Goal: Transaction & Acquisition: Obtain resource

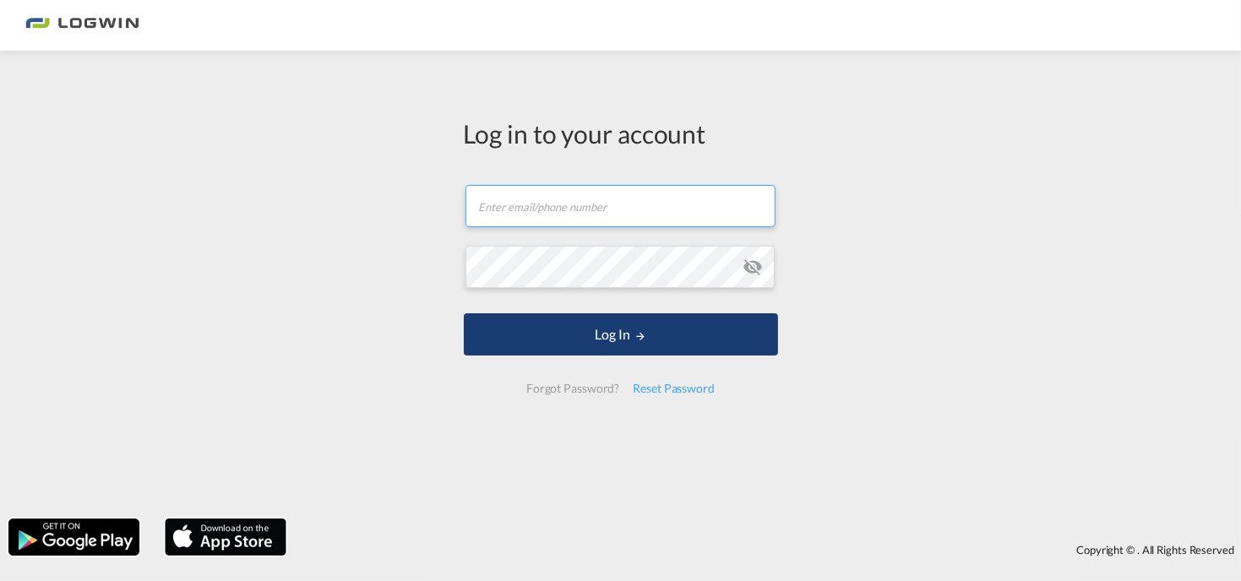
type input "[PERSON_NAME][EMAIL_ADDRESS][PERSON_NAME][DOMAIN_NAME]"
click at [601, 345] on button "Log In" at bounding box center [621, 335] width 314 height 42
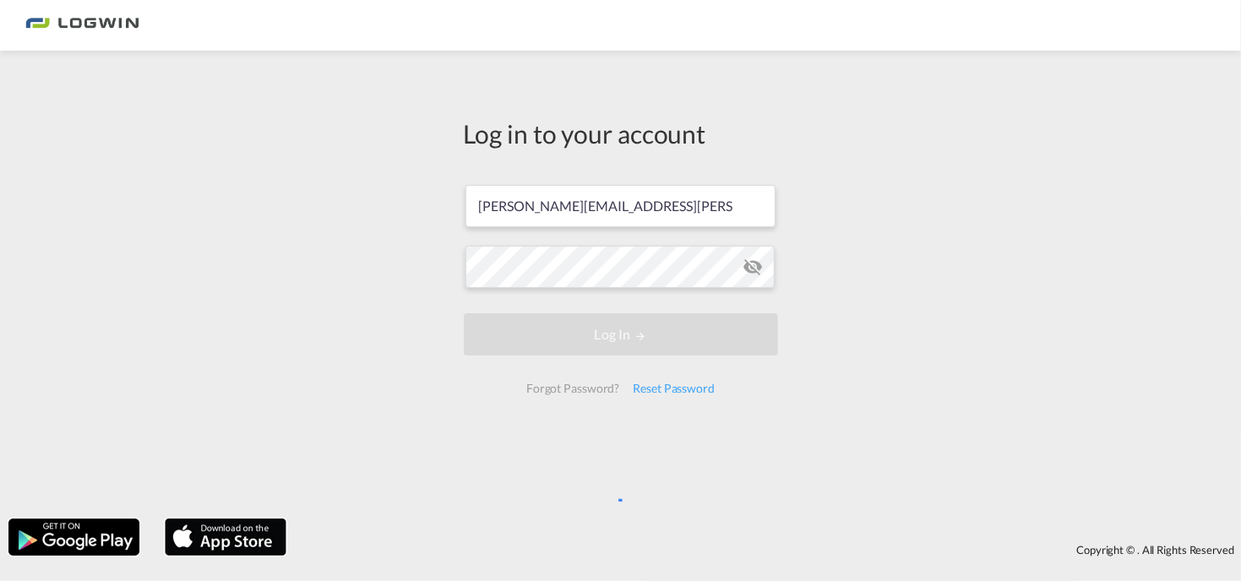
click at [419, 205] on div "Log in to your account [PERSON_NAME][EMAIL_ADDRESS][PERSON_NAME][DOMAIN_NAME] L…" at bounding box center [620, 284] width 1241 height 451
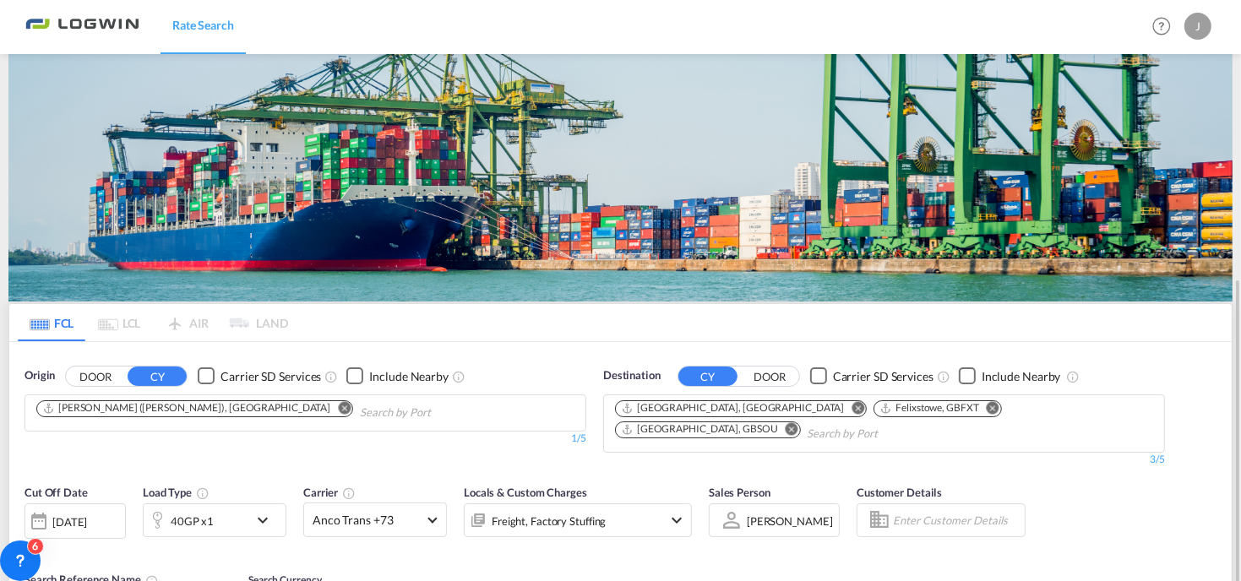
scroll to position [169, 0]
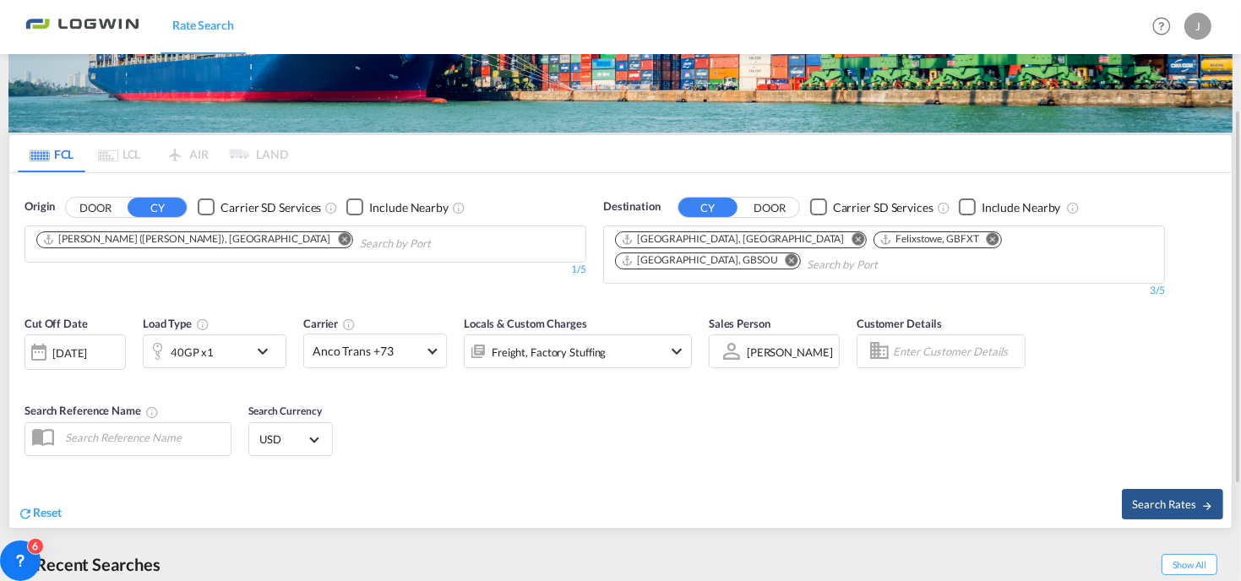
click at [327, 245] on button "Remove" at bounding box center [339, 240] width 25 height 17
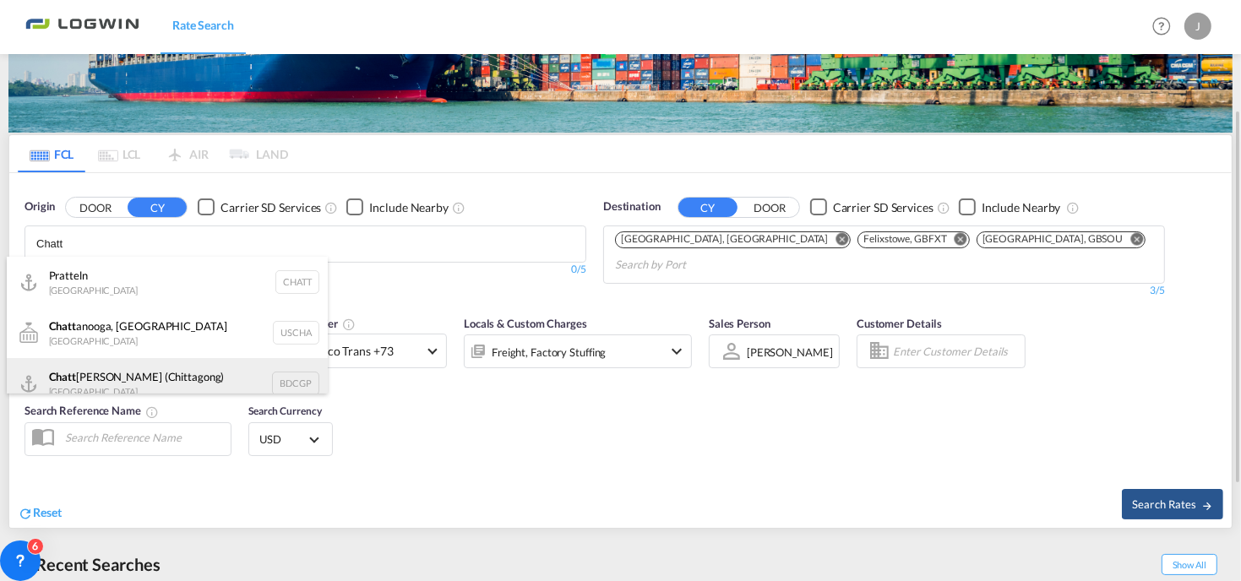
type input "Chatt"
click at [255, 370] on div "Chatt [PERSON_NAME] (Chittagong) Bangladesh BDCGP" at bounding box center [167, 383] width 321 height 51
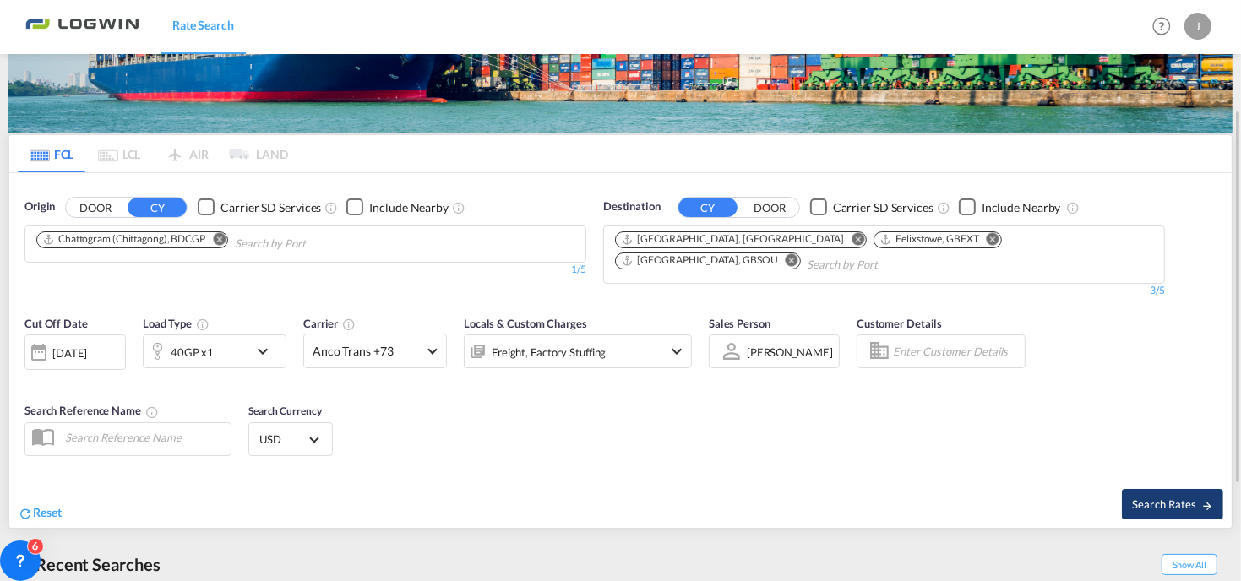
click at [1146, 505] on span "Search Rates" at bounding box center [1172, 505] width 81 height 14
type input "BDCGP to GBLGP,GBFXT,GBSOU / [DATE]"
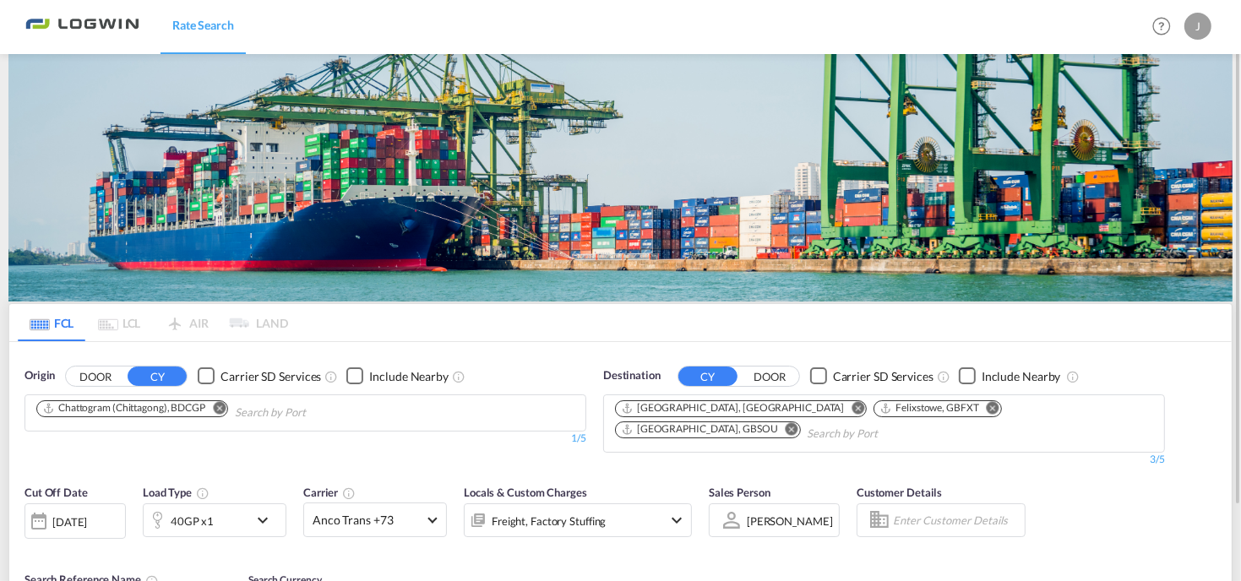
type input "BDCGP to GBLGP,GBFXT,GBSOU / [DATE]"
